Goal: Task Accomplishment & Management: Complete application form

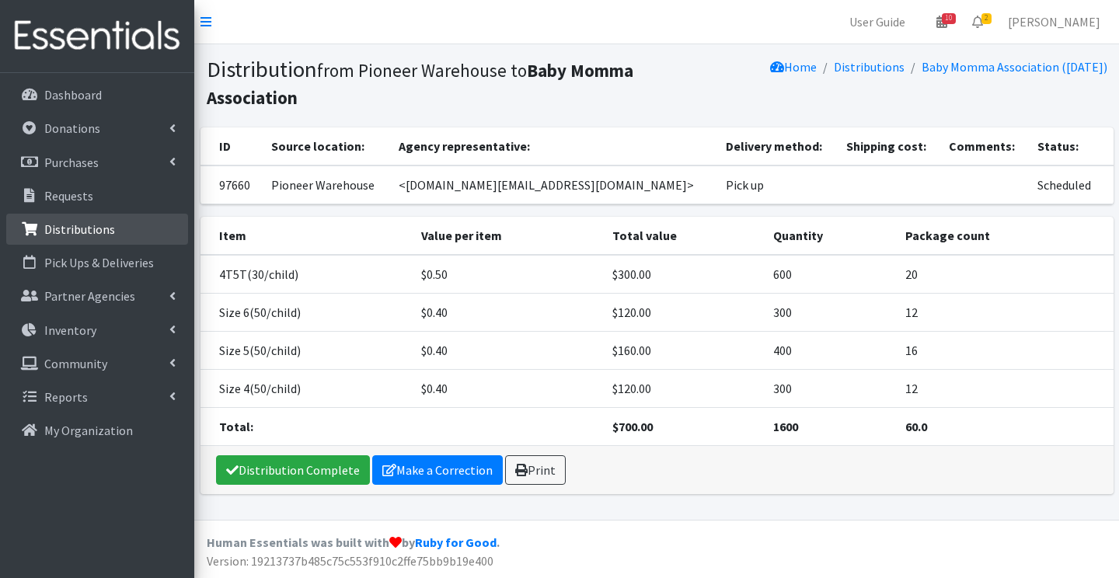
click at [82, 228] on p "Distributions" at bounding box center [79, 229] width 71 height 16
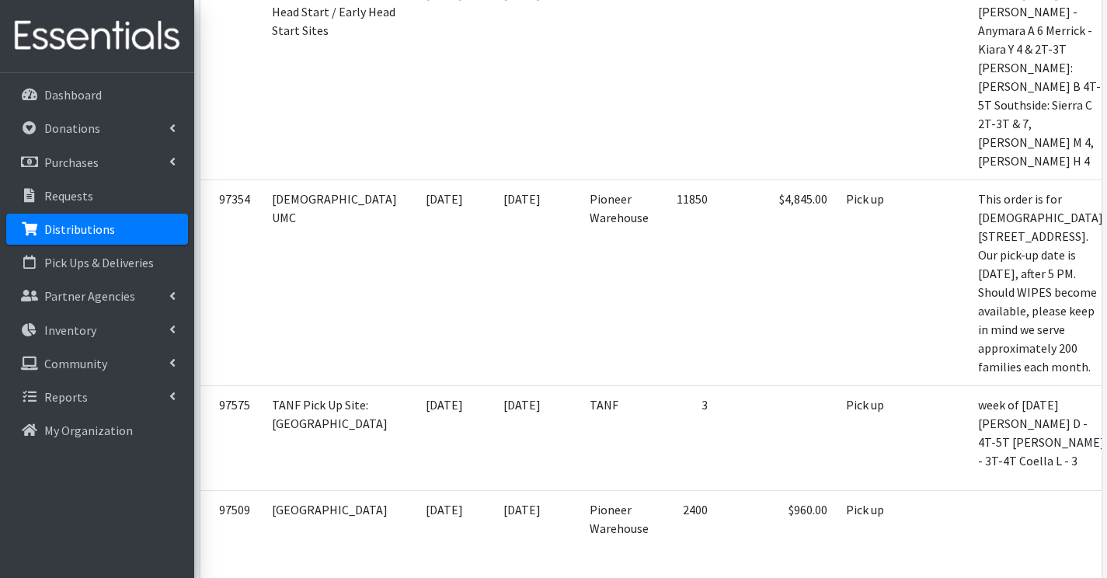
scroll to position [2719, 0]
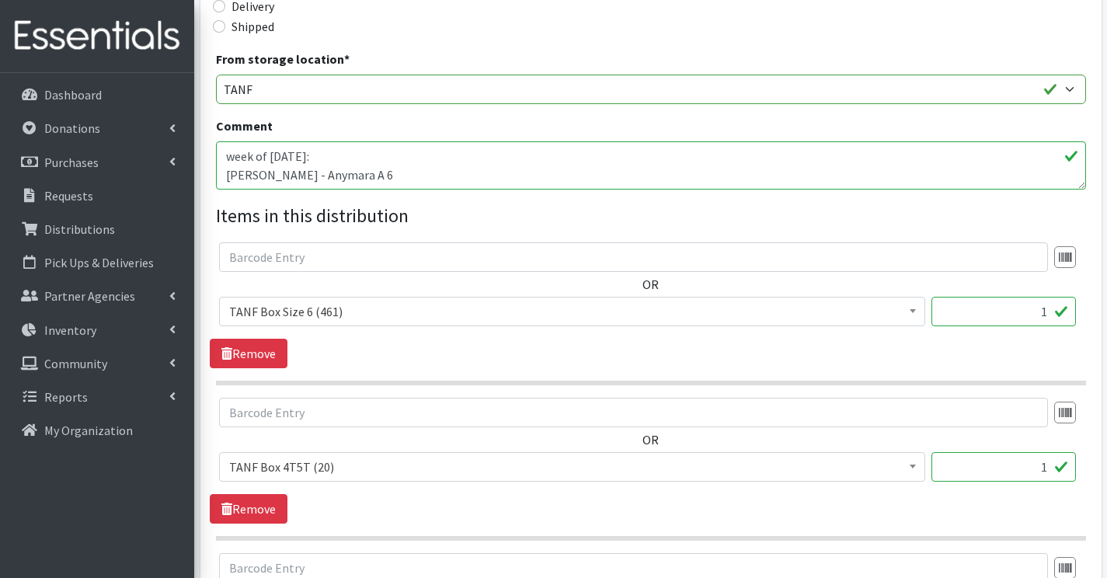
scroll to position [466, 0]
click at [411, 186] on textarea "week of [DATE]: [PERSON_NAME] - Anymara A 6 Merrick - Kiara Y 4 & 2T-3T [PERSON…" at bounding box center [651, 166] width 870 height 48
click at [384, 163] on textarea "week of 9/29/25: James St - Anymara A 6 Merrick - Kiara Y 4 & 2T-3T Sumner: Reg…" at bounding box center [651, 166] width 870 height 48
click at [392, 169] on textarea "week of 9/29/25: James St - Anymara A 6 Merrick - Kiara Y 4 & 2T-3T Sumner: Reg…" at bounding box center [651, 166] width 870 height 48
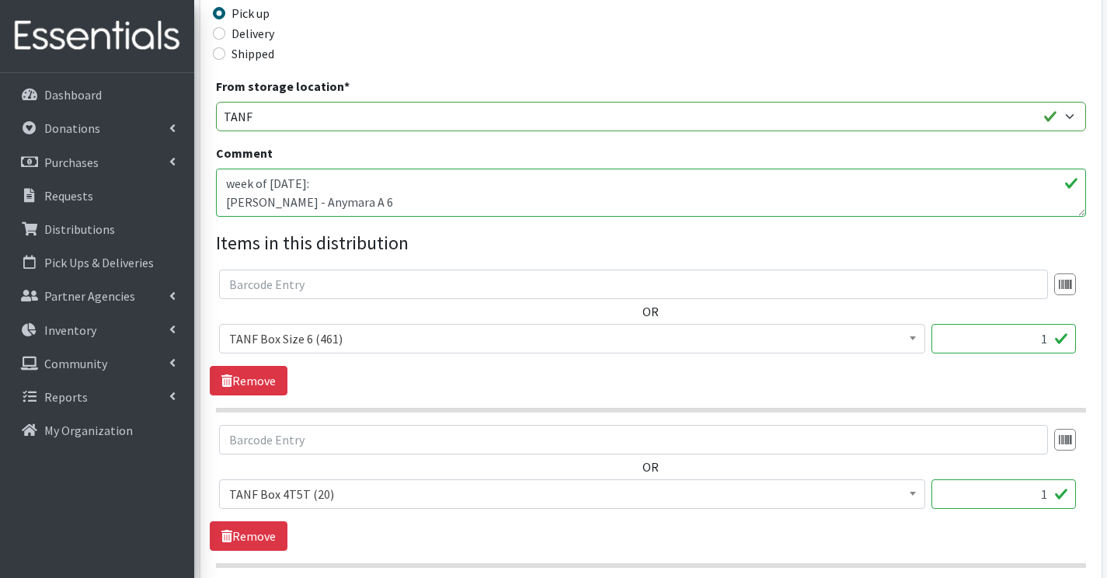
scroll to position [466, 0]
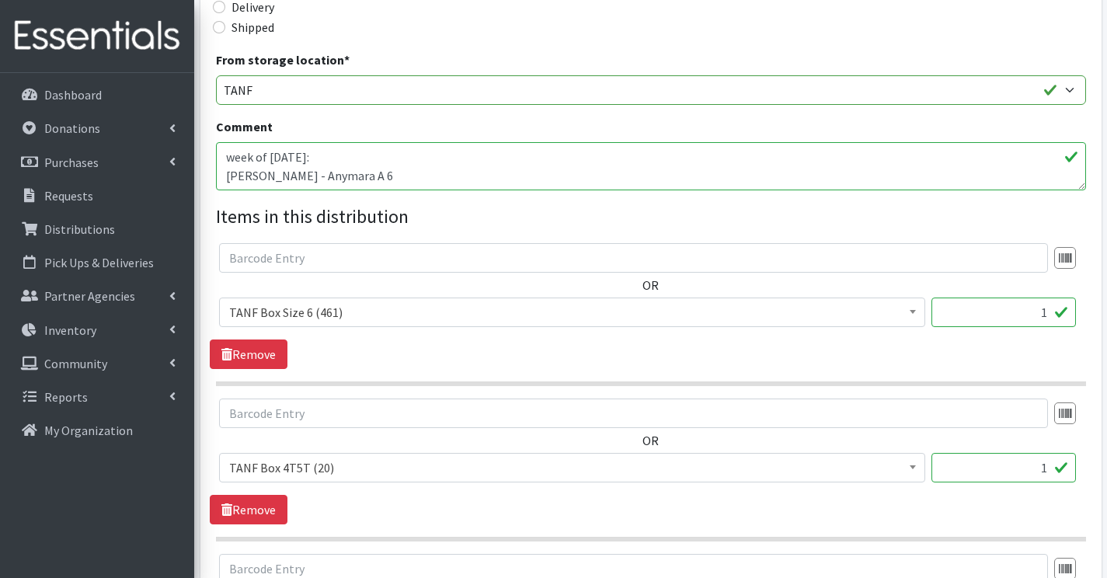
click at [404, 165] on textarea "week of 9/29/25: James St - Anymara A 6 Merrick - Kiara Y 4 & 2T-3T Sumner: Reg…" at bounding box center [651, 166] width 870 height 48
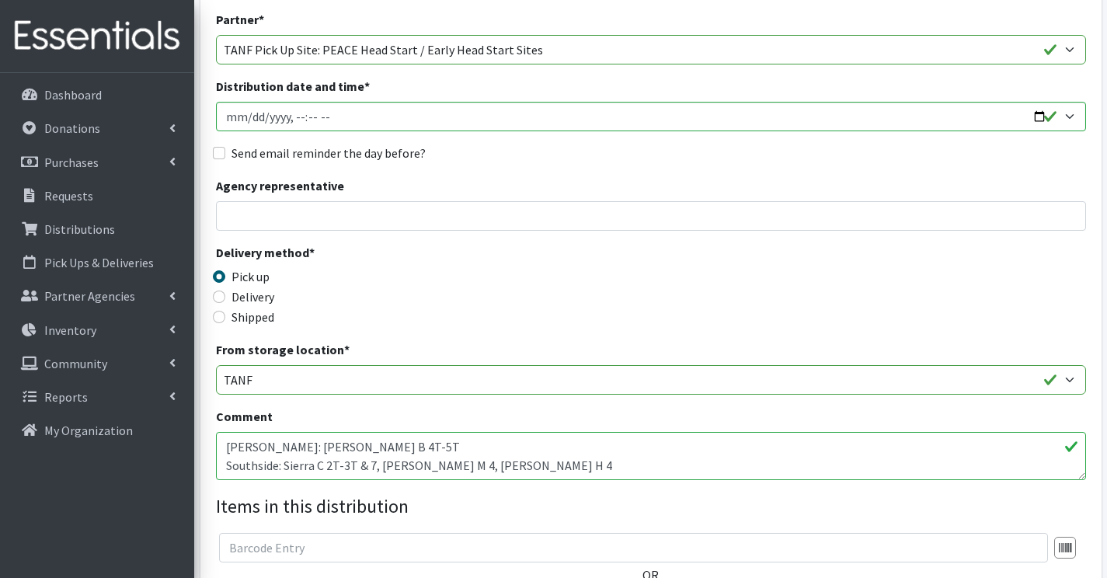
scroll to position [155, 0]
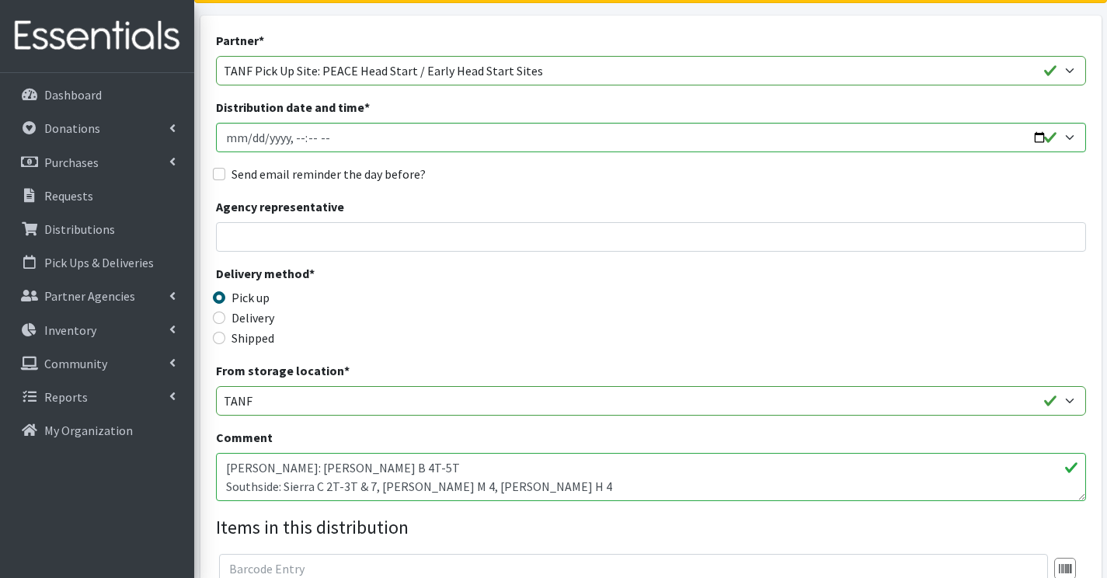
click at [223, 456] on textarea "week of 9/29/25: James St - Anymara A 6 Merrick - Kiara Y 4 & 2T-3T Sumner: Reg…" at bounding box center [651, 477] width 870 height 48
click at [407, 483] on textarea "week of 9/29/25: James St - Anymara A 6 Merrick - Kiara Y 4 & 2T-3T Sumner: Reg…" at bounding box center [651, 477] width 870 height 48
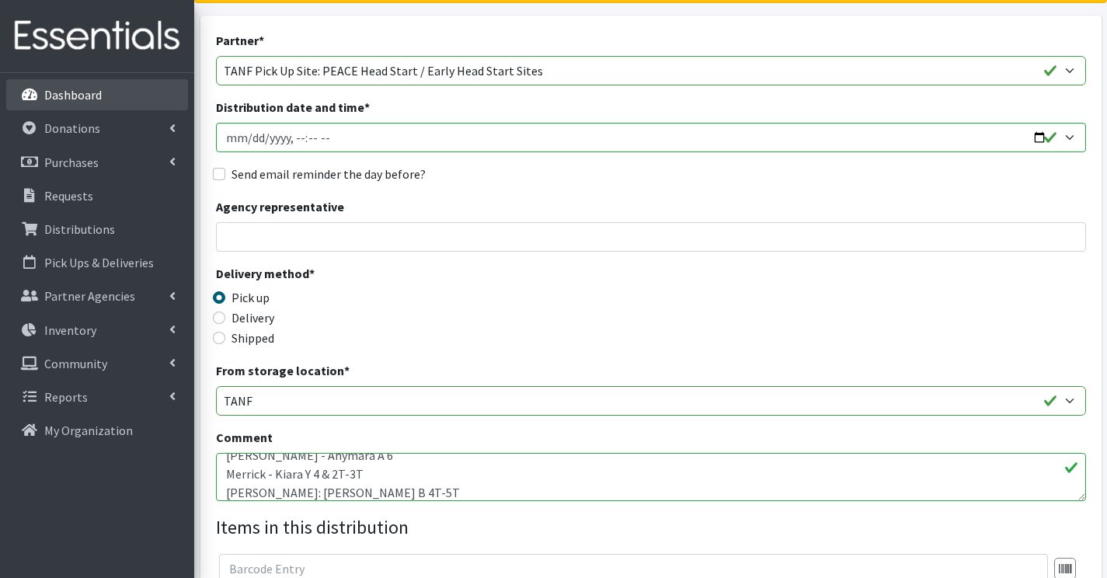
click at [57, 92] on p "Dashboard" at bounding box center [72, 95] width 57 height 16
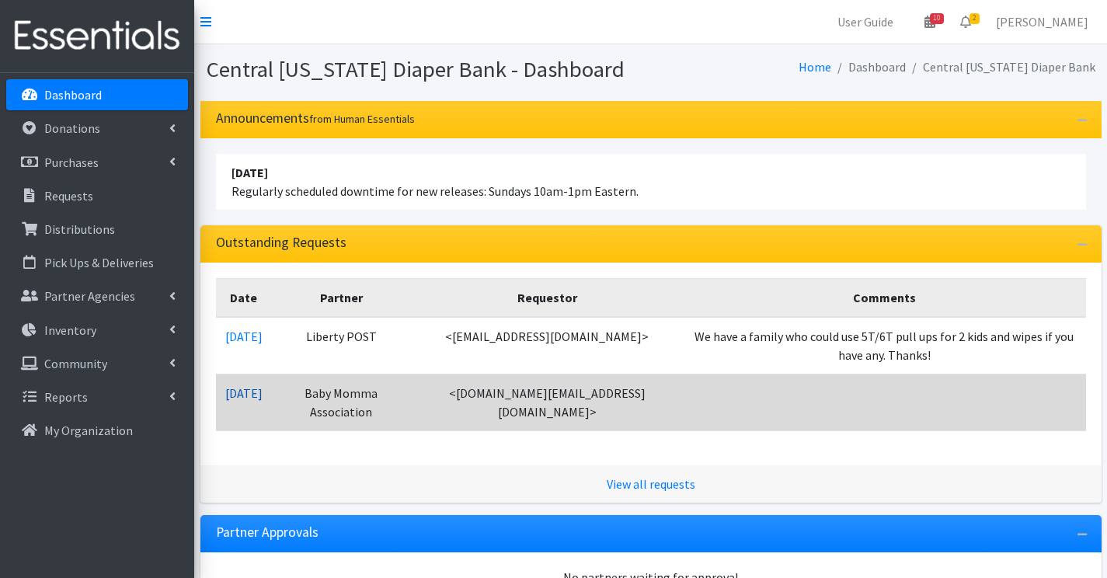
click at [261, 397] on link "10/06/2025" at bounding box center [243, 393] width 37 height 16
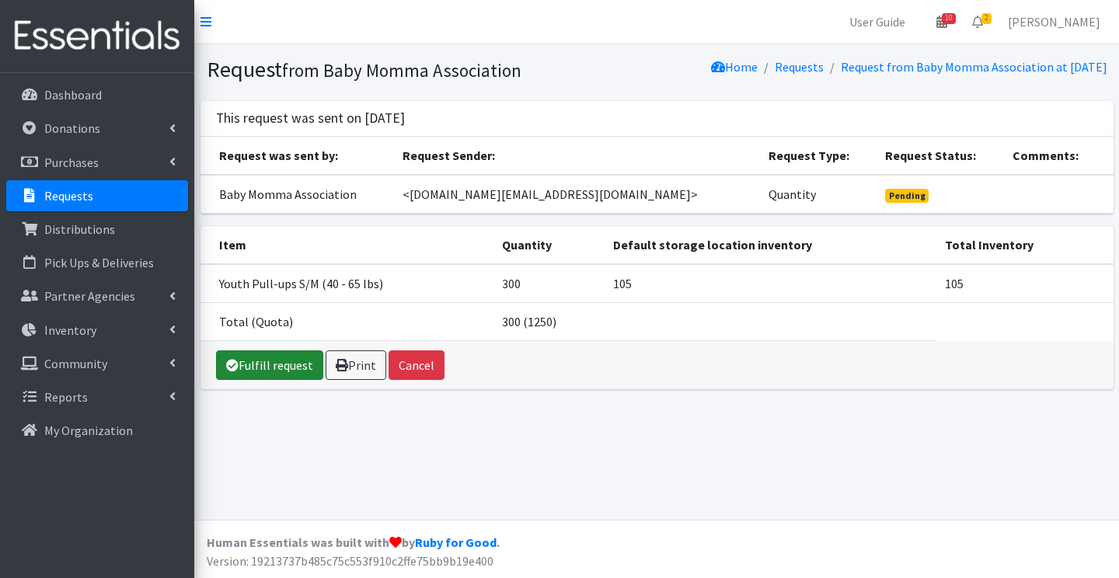
click at [281, 367] on link "Fulfill request" at bounding box center [269, 365] width 107 height 30
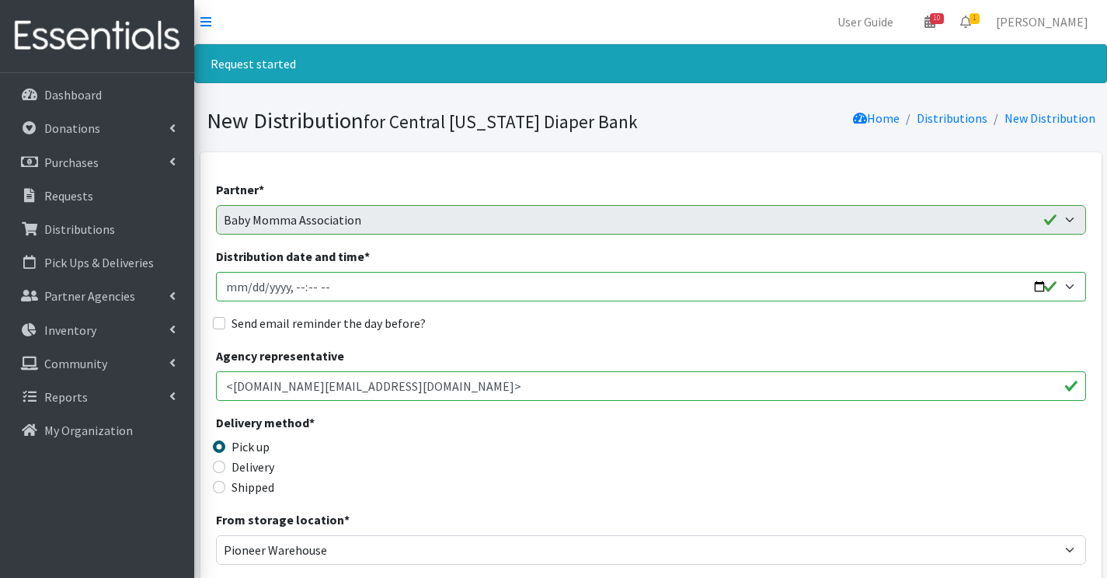
click at [294, 287] on input "Distribution date and time *" at bounding box center [651, 287] width 870 height 30
type input "[DATE]T13:59"
type input "[DATE]T14:00"
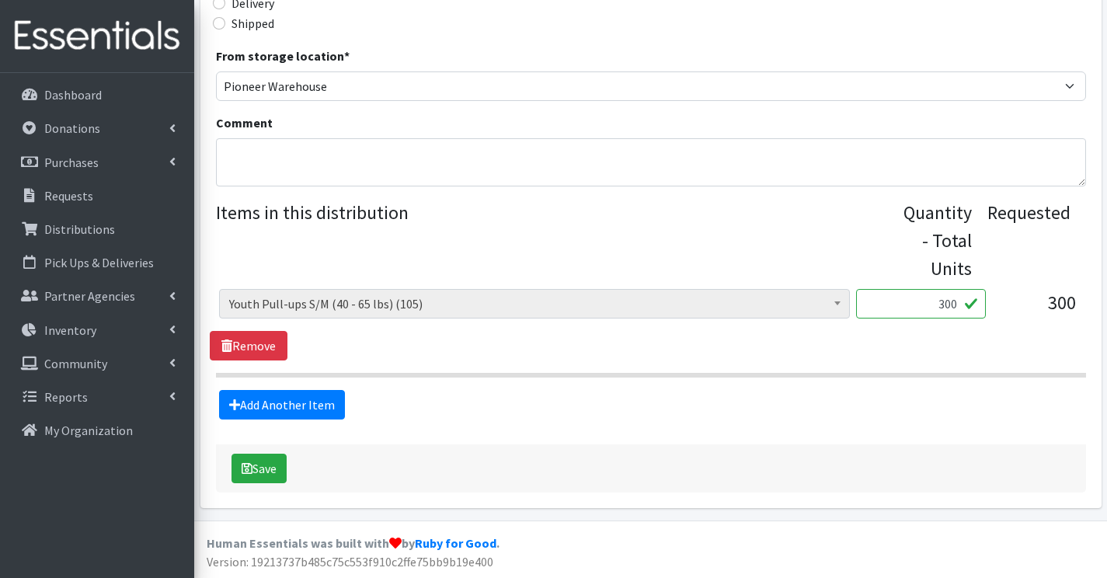
scroll to position [465, 0]
drag, startPoint x: 927, startPoint y: 299, endPoint x: 1048, endPoint y: 319, distance: 122.8
click at [1048, 319] on div "2T3T(30/child) (6752) 3T4T(30/child) (19856) 4T5T(30/child) (39754) 5T-6T (30/c…" at bounding box center [650, 309] width 863 height 42
type input "1"
type input "105"
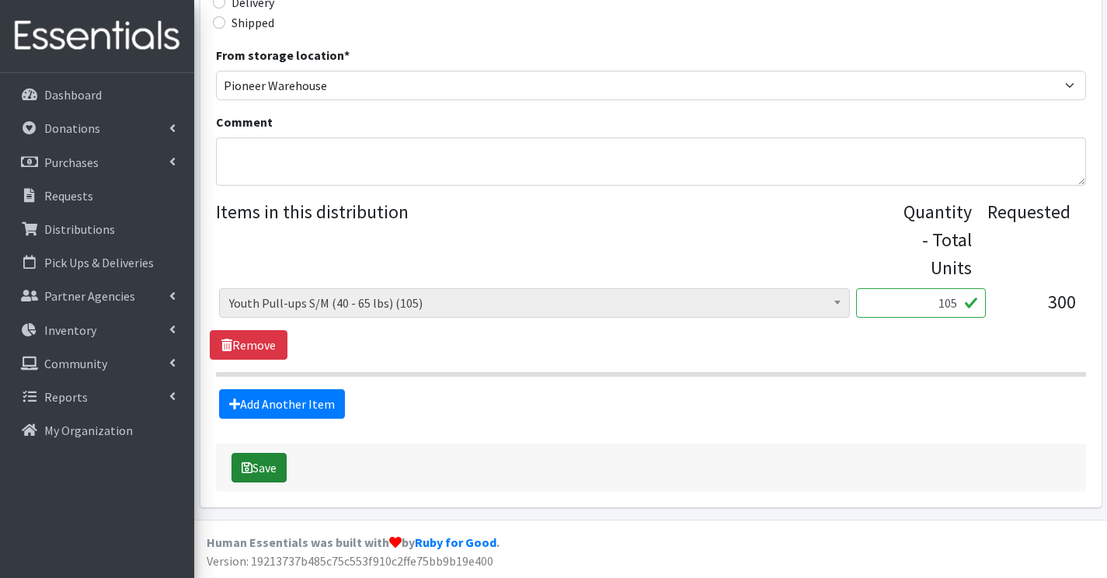
click at [234, 465] on button "Save" at bounding box center [259, 468] width 55 height 30
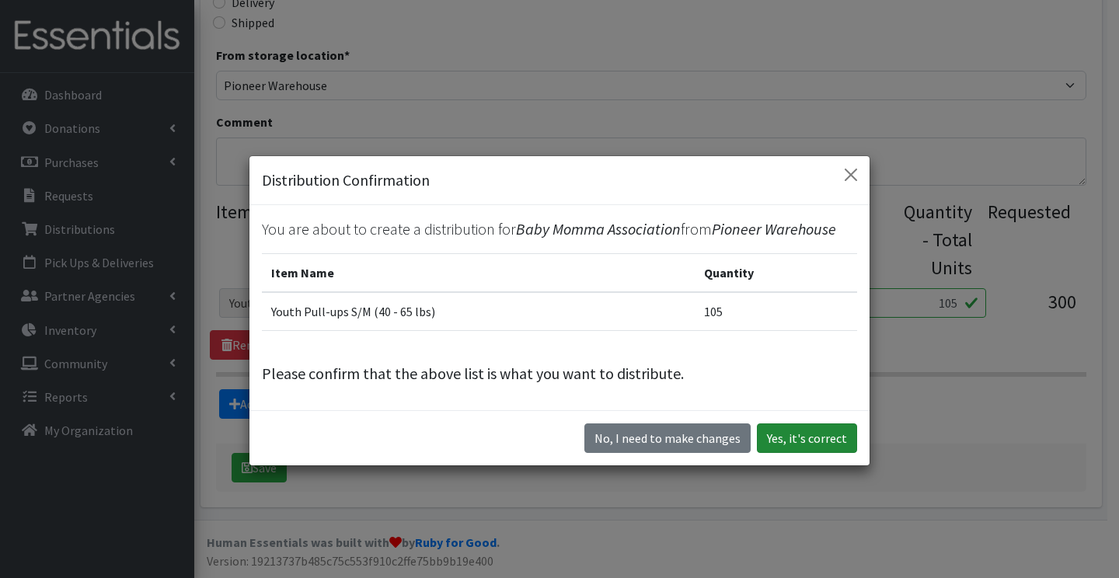
click at [840, 449] on button "Yes, it's correct" at bounding box center [807, 438] width 100 height 30
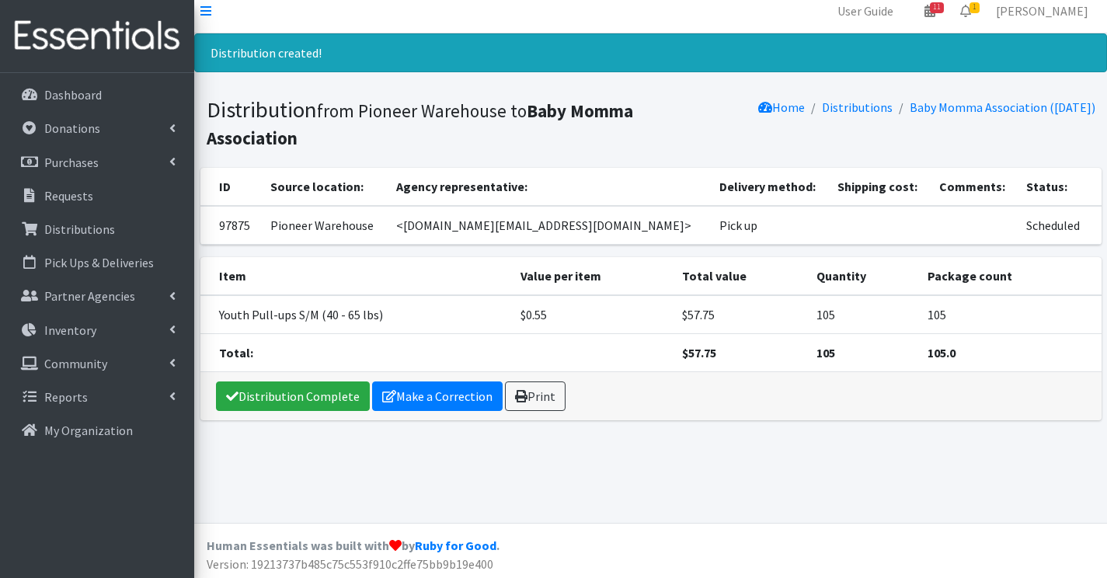
scroll to position [14, 0]
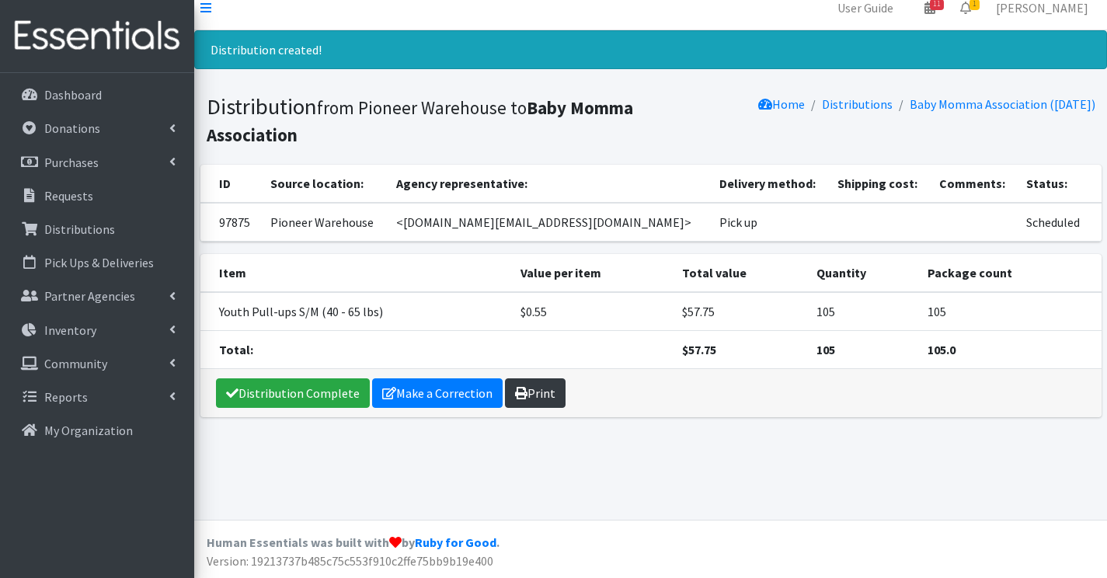
click at [517, 394] on icon at bounding box center [521, 393] width 12 height 12
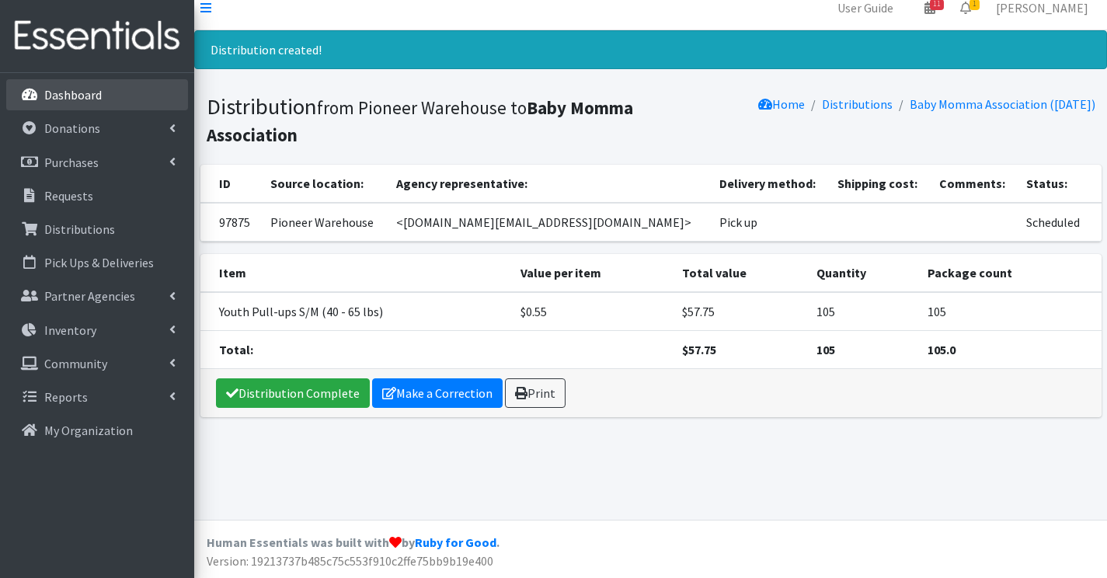
click at [93, 99] on p "Dashboard" at bounding box center [72, 95] width 57 height 16
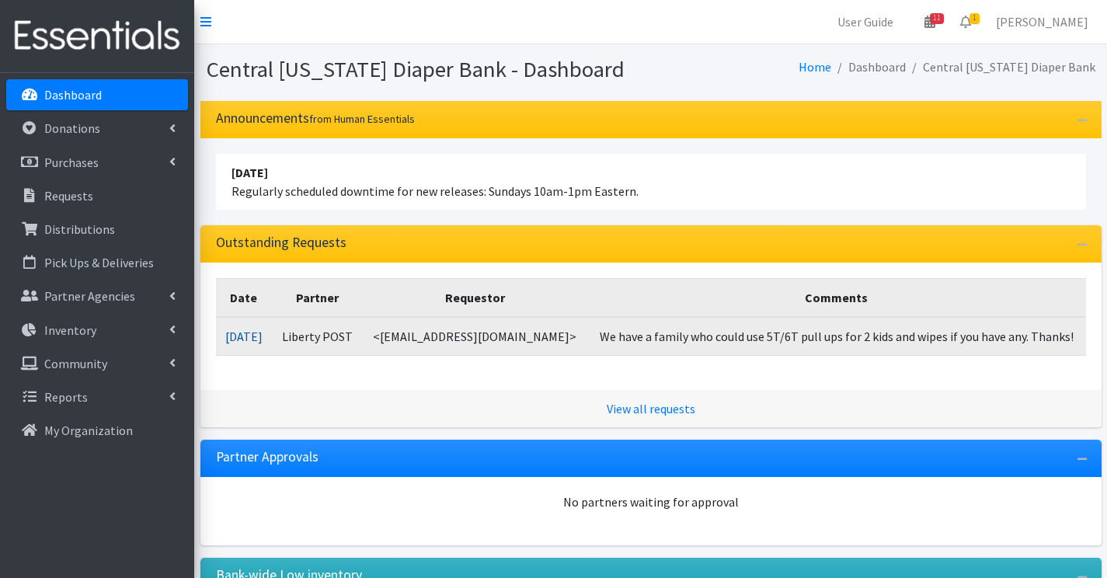
click at [260, 331] on link "10/06/2025" at bounding box center [243, 337] width 37 height 16
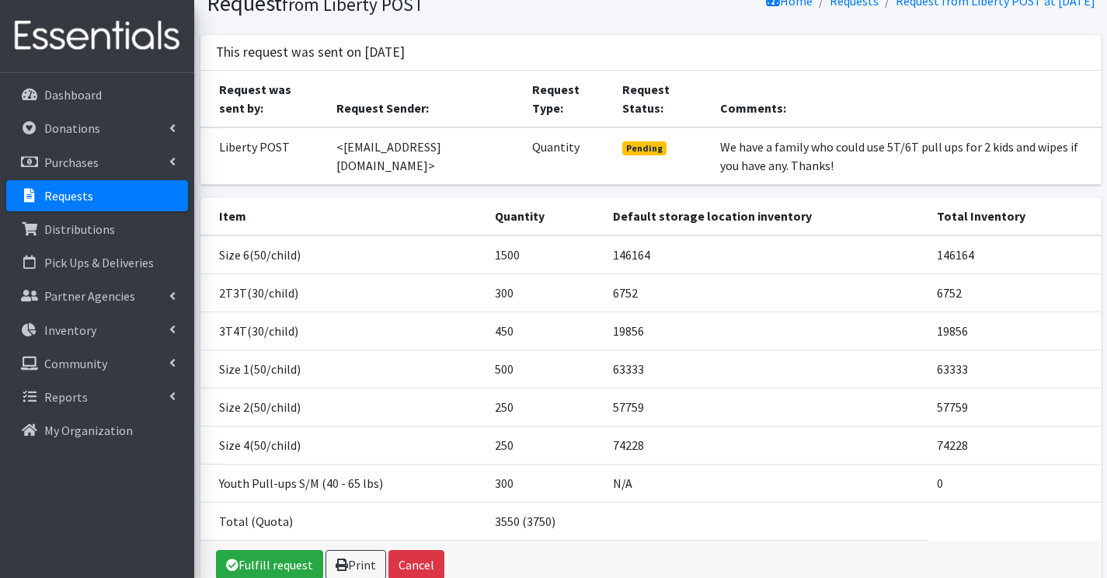
scroll to position [148, 0]
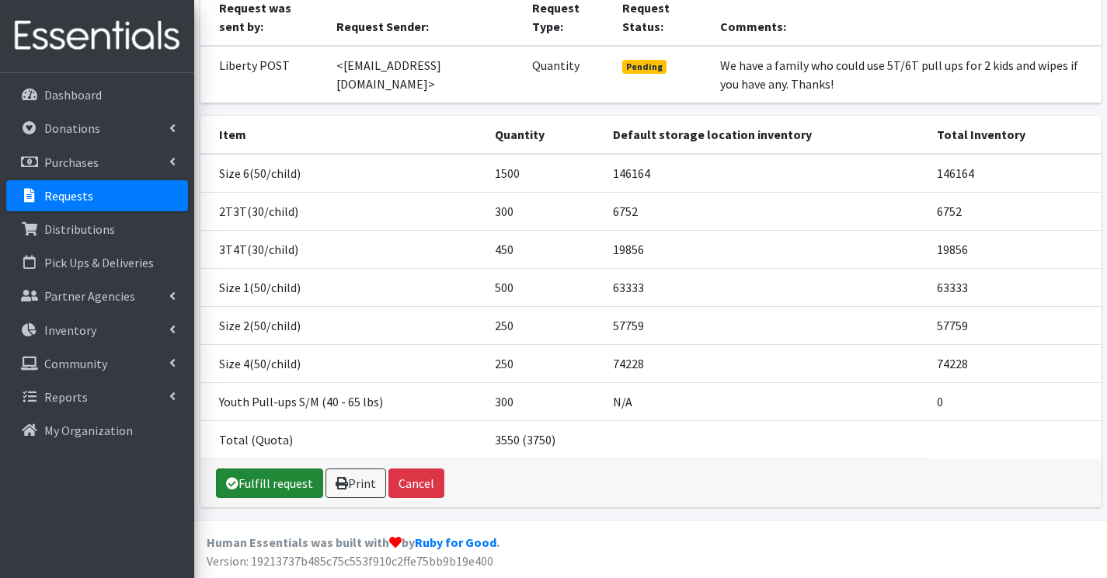
click at [271, 486] on link "Fulfill request" at bounding box center [269, 484] width 107 height 30
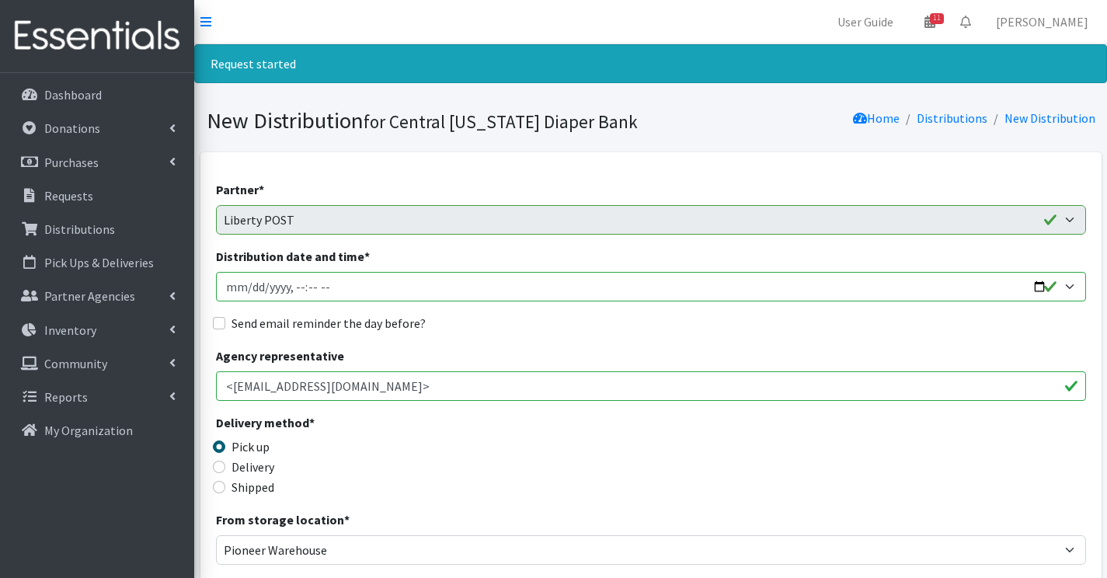
click at [245, 287] on input "Distribution date and time *" at bounding box center [651, 287] width 870 height 30
type input "[DATE]T08:00"
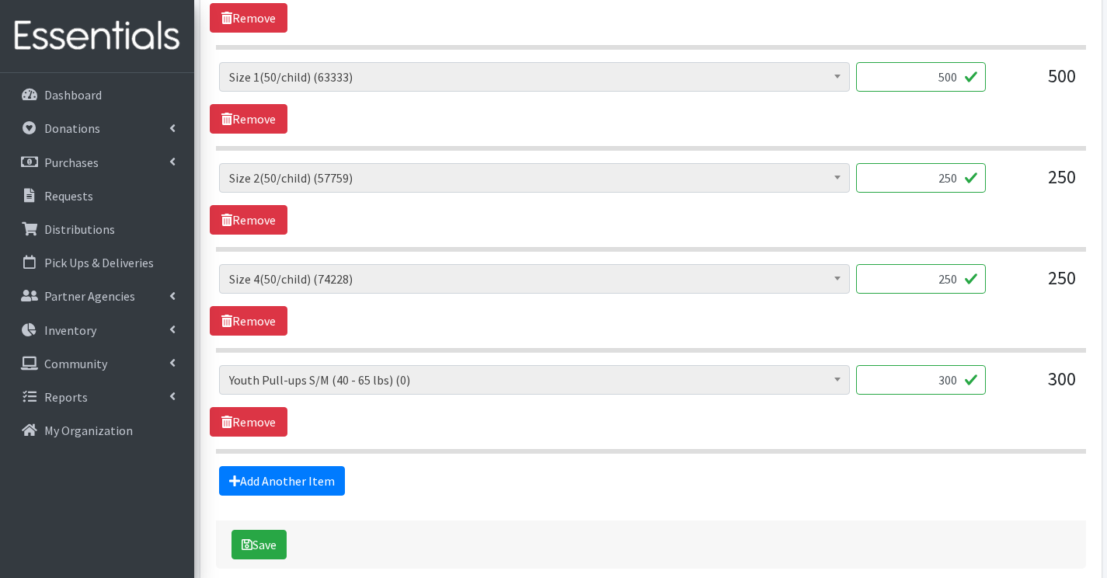
scroll to position [1010, 0]
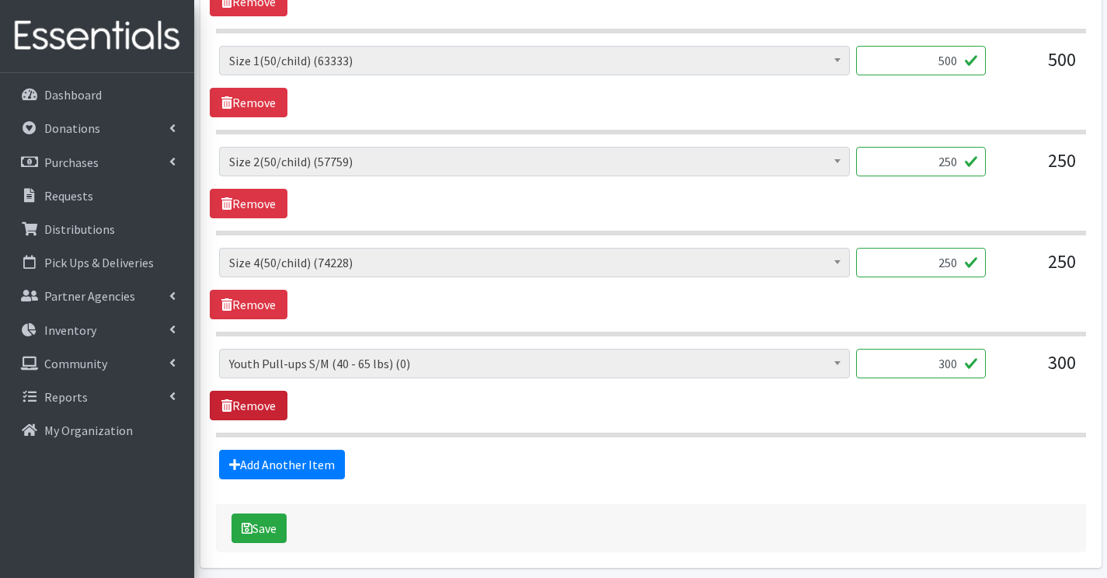
click at [263, 402] on link "Remove" at bounding box center [249, 406] width 78 height 30
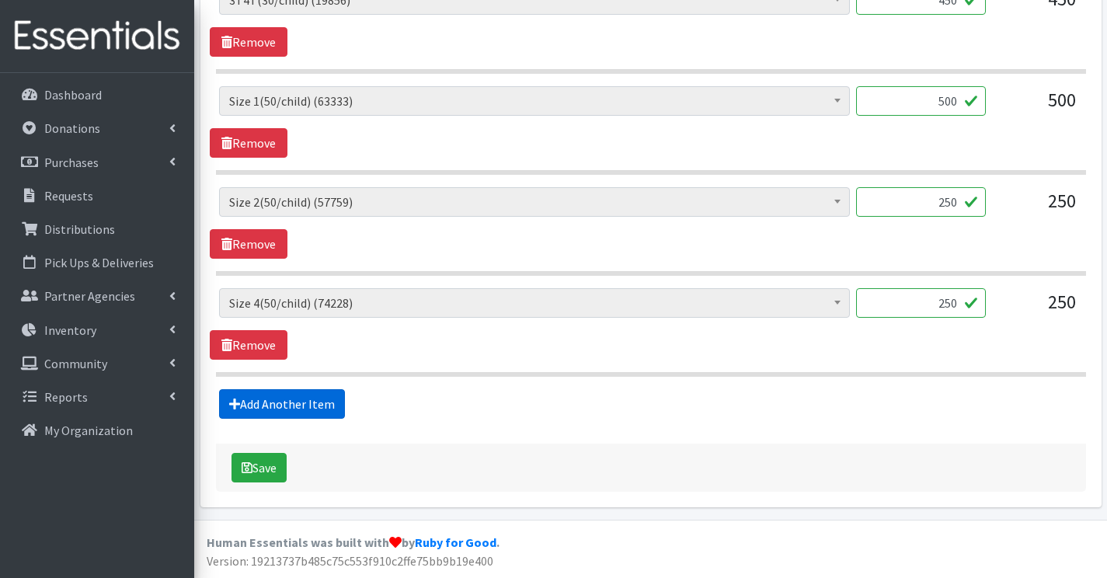
click at [274, 401] on link "Add Another Item" at bounding box center [282, 404] width 126 height 30
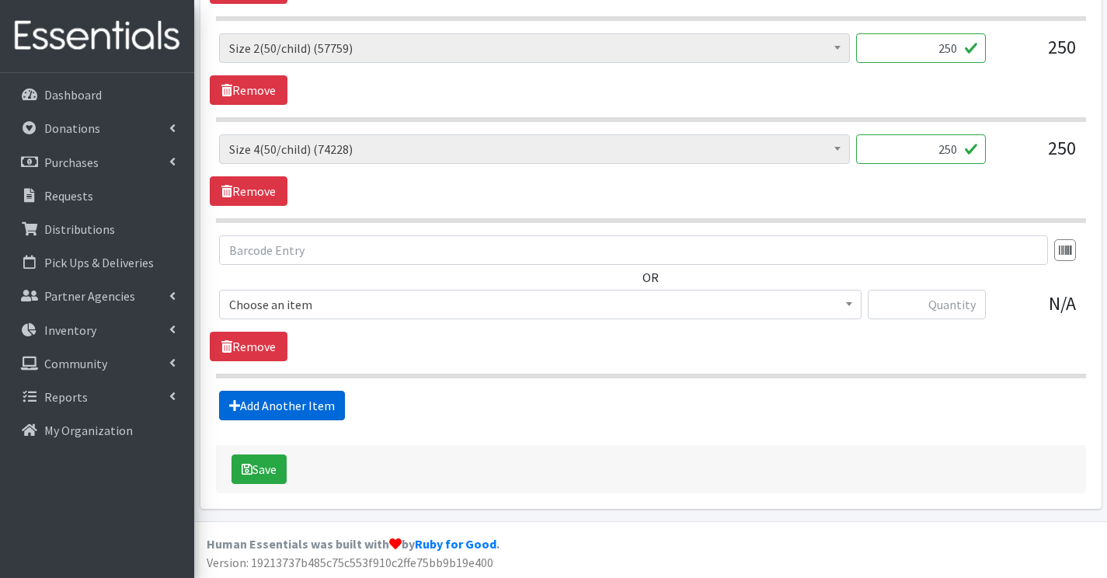
scroll to position [1125, 0]
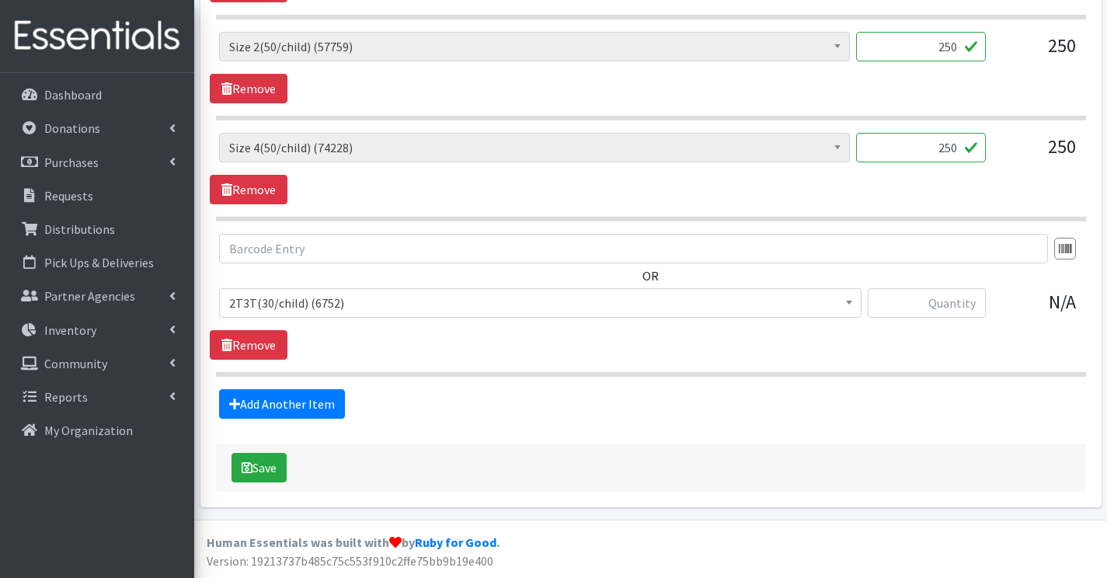
click at [294, 301] on span "2T3T(30/child) (6752)" at bounding box center [540, 303] width 622 height 22
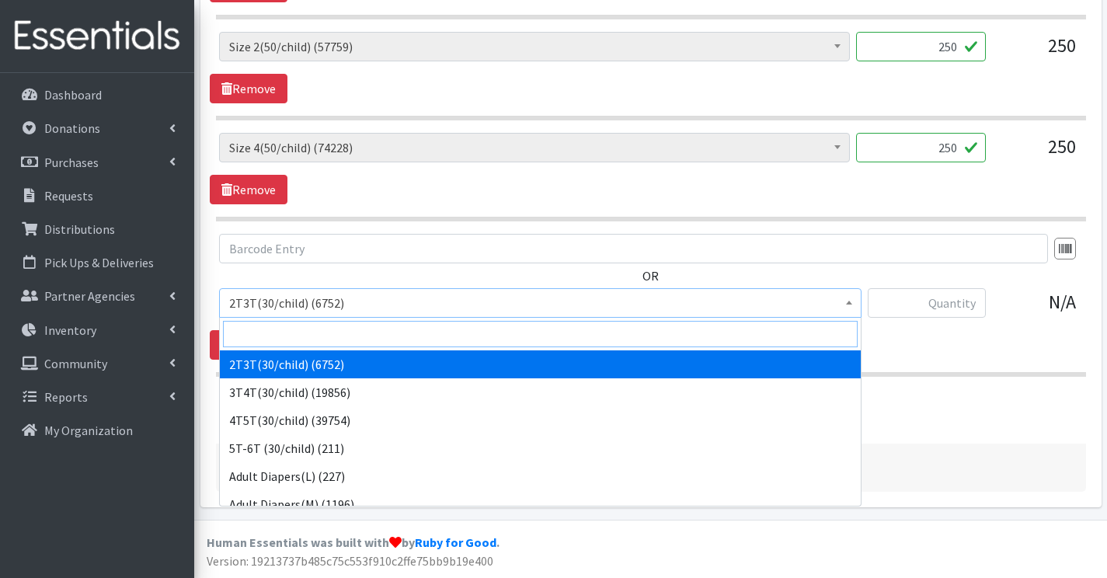
click at [289, 331] on input "search" at bounding box center [540, 334] width 635 height 26
type input "r"
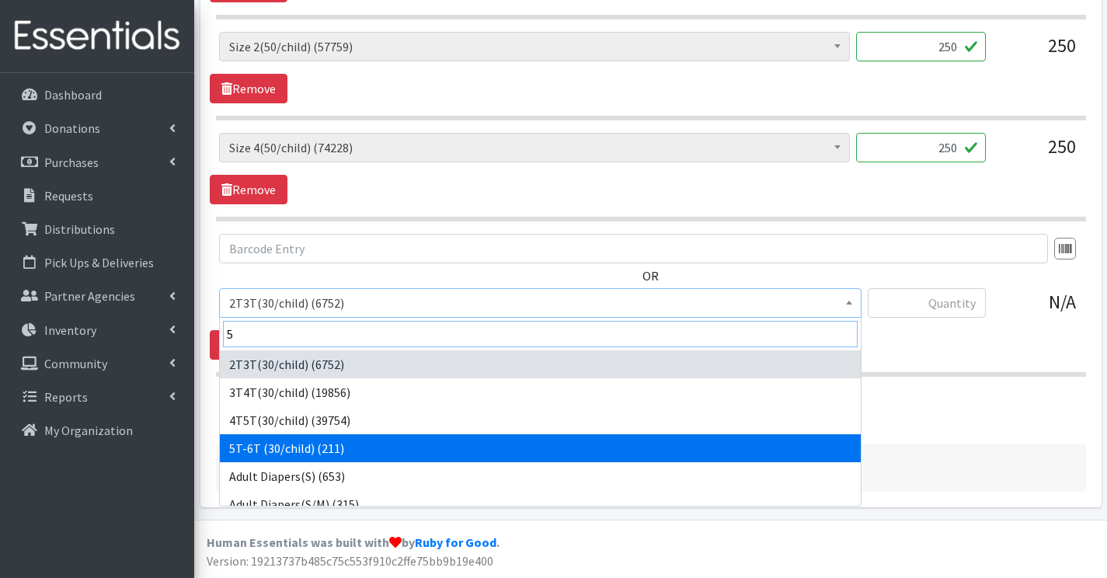
type input "5"
select select "14612"
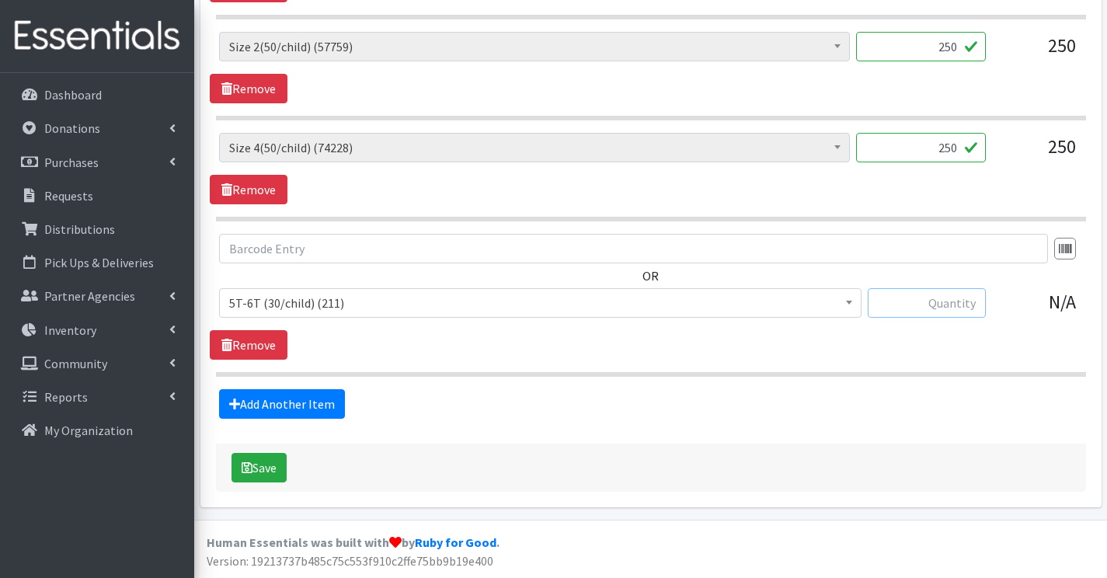
click at [939, 313] on input "text" at bounding box center [927, 303] width 118 height 30
drag, startPoint x: 273, startPoint y: 476, endPoint x: 883, endPoint y: 397, distance: 614.9
click at [621, 486] on div "Save" at bounding box center [651, 468] width 870 height 48
drag, startPoint x: 955, startPoint y: 297, endPoint x: 990, endPoint y: 301, distance: 35.2
click at [990, 301] on div "2T3T(30/child) (6752) 3T4T(30/child) (19856) 4T5T(30/child) (39754) 5T-6T (30/c…" at bounding box center [650, 309] width 863 height 42
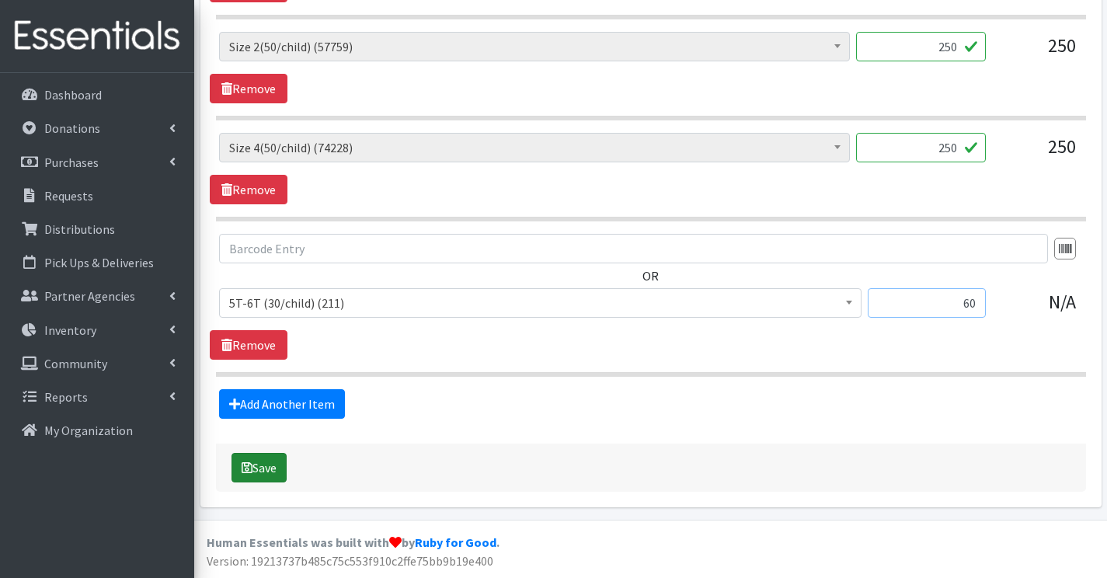
type input "60"
click at [273, 465] on button "Save" at bounding box center [259, 468] width 55 height 30
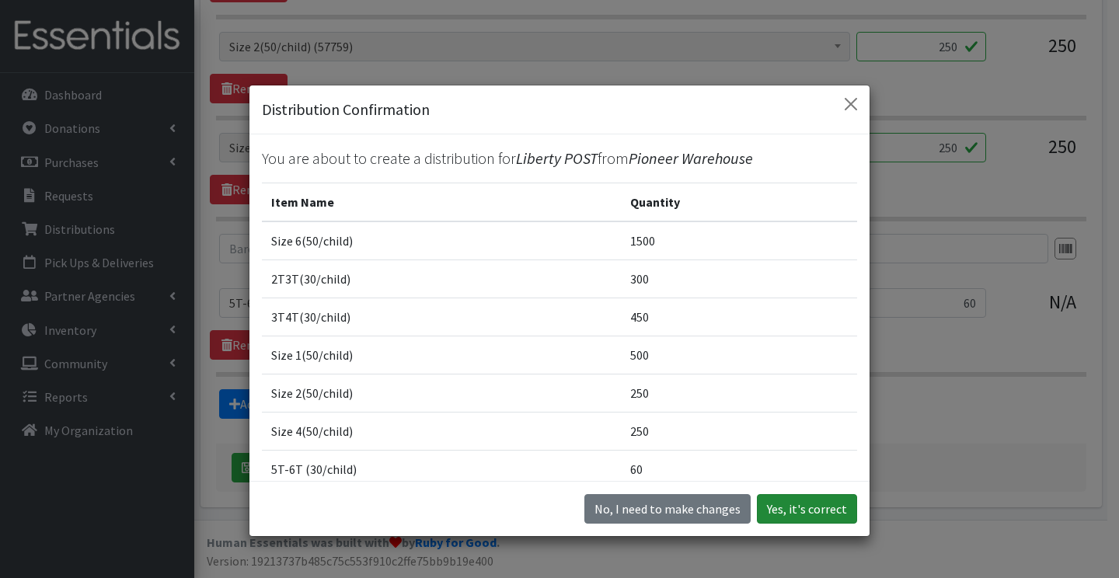
click at [804, 514] on button "Yes, it's correct" at bounding box center [807, 509] width 100 height 30
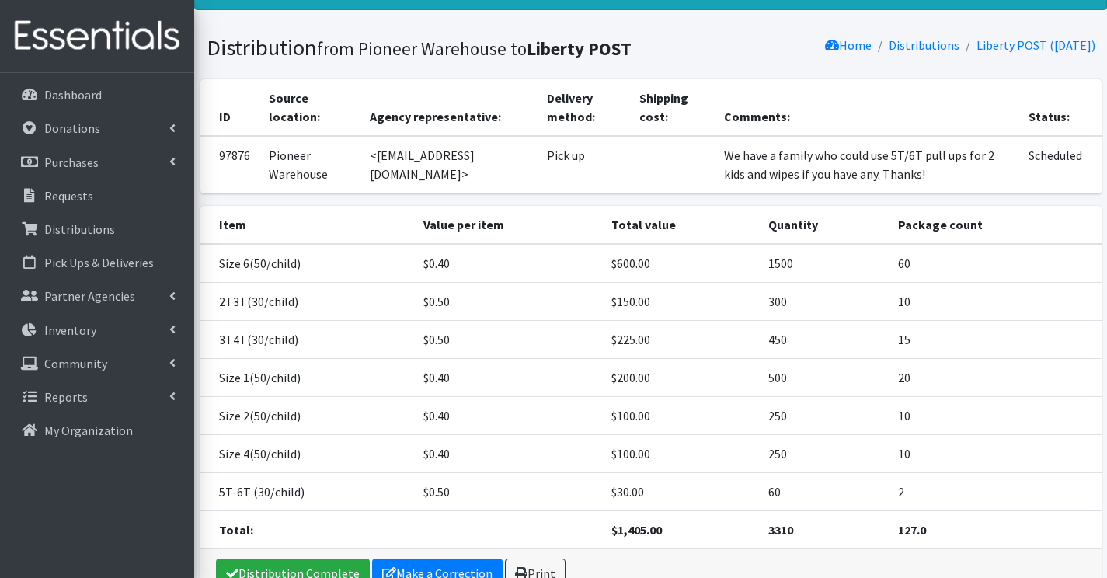
scroll to position [163, 0]
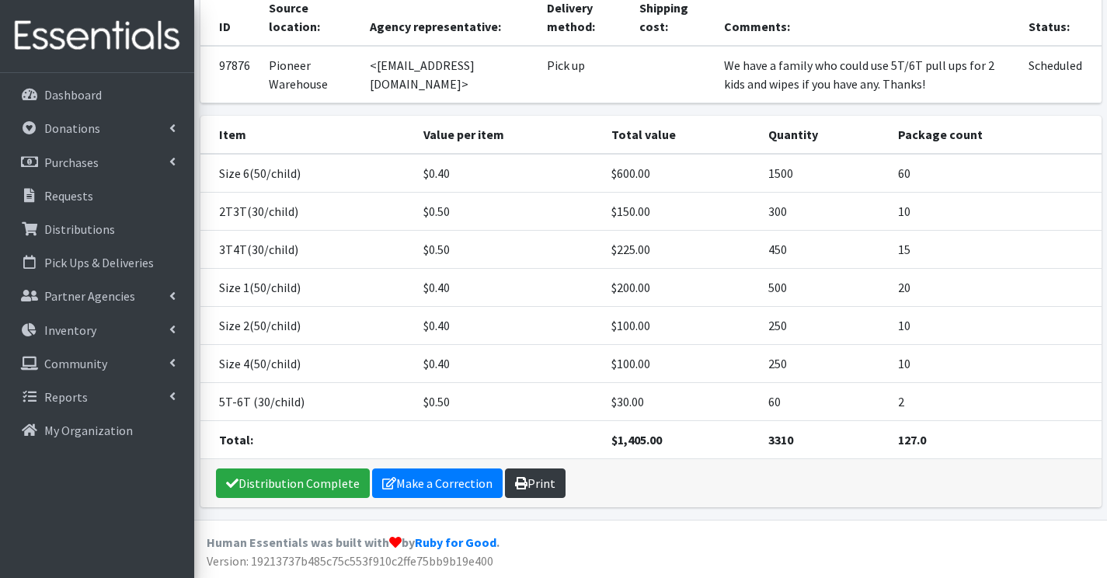
click at [535, 489] on link "Print" at bounding box center [535, 484] width 61 height 30
